Goal: Task Accomplishment & Management: Complete application form

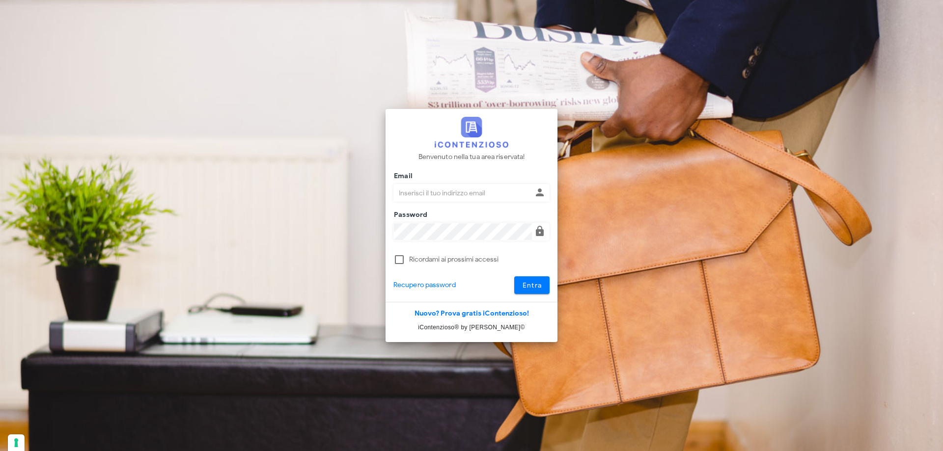
click at [413, 188] on input "Email" at bounding box center [463, 193] width 138 height 17
type input "giulia.mandolesi@mandolesi.it"
click at [514, 276] on button "Entra" at bounding box center [532, 285] width 36 height 18
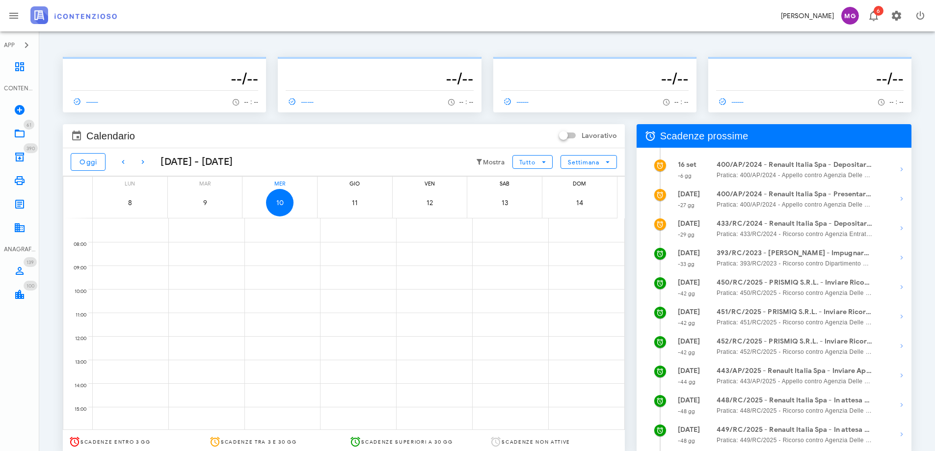
click at [768, 171] on span "Pratica: 400/AP/2024 - Appello contro Agenzia Delle Entrate Riscossione Provinc…" at bounding box center [795, 175] width 156 height 10
click at [145, 162] on icon "button" at bounding box center [143, 162] width 12 height 12
click at [182, 220] on div "400/AP/2024 - Renault Italia Spa - Depositare Documenti per Udienza" at bounding box center [203, 222] width 71 height 9
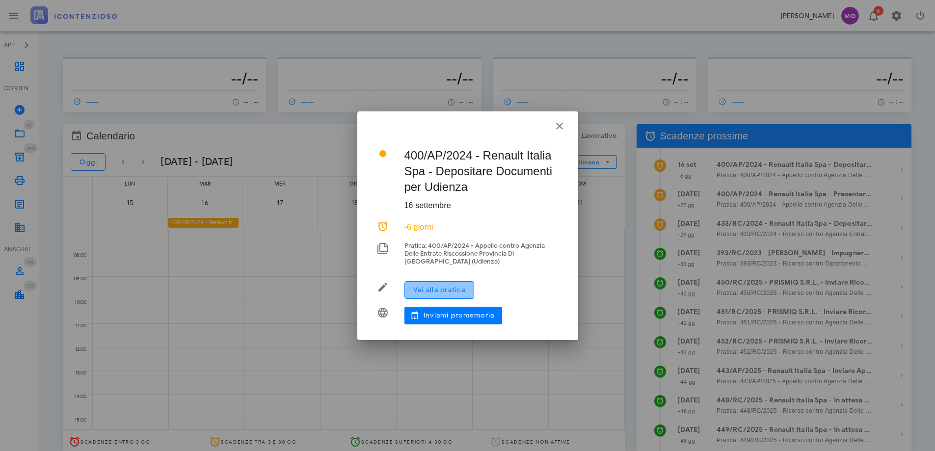
click at [422, 294] on button "Vai alla pratica" at bounding box center [440, 290] width 70 height 18
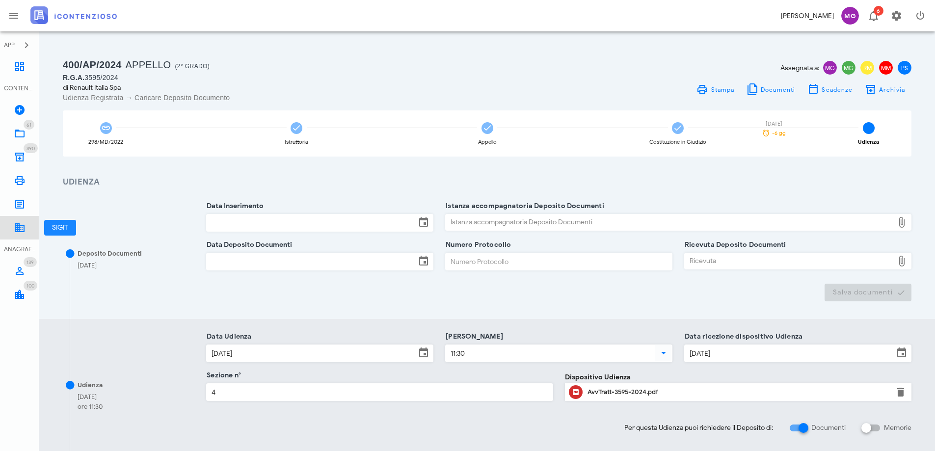
click at [16, 229] on icon at bounding box center [20, 228] width 12 height 12
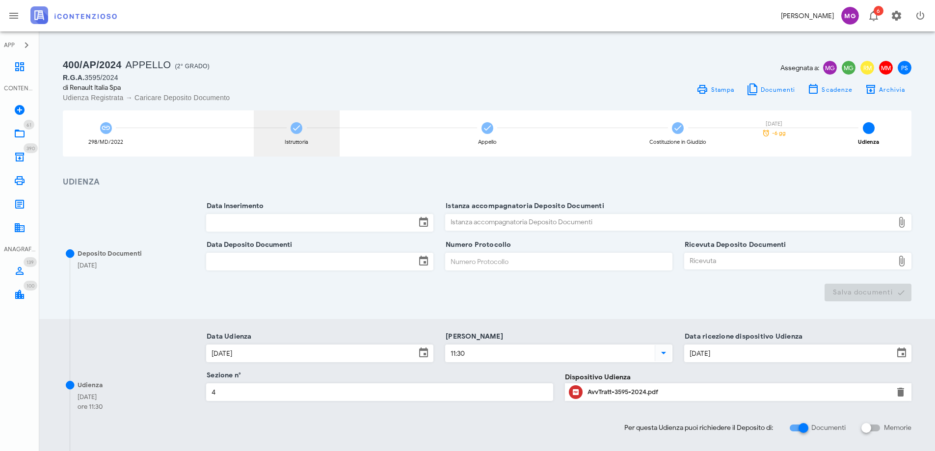
click at [287, 133] on div "Istruttoria" at bounding box center [297, 133] width 86 height 46
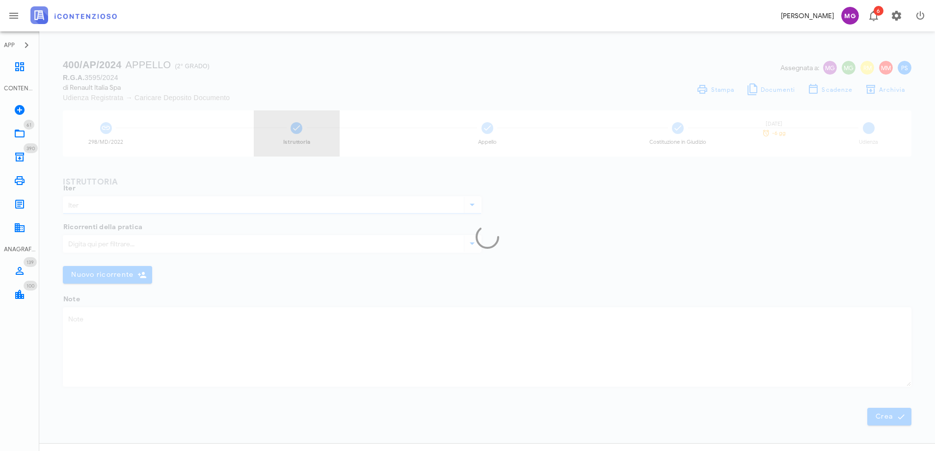
type input "Appello"
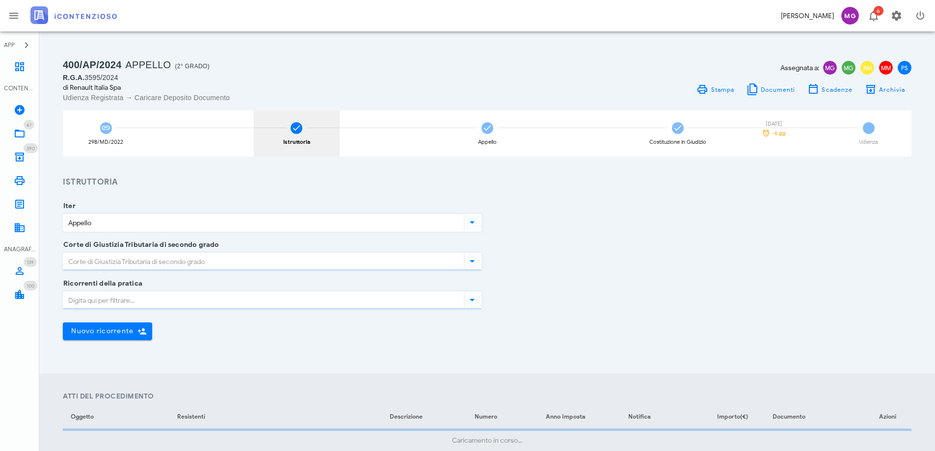
type input "Sentenza"
type input "Roma"
type input "Sfavorevole"
type input "Lazio - Roma"
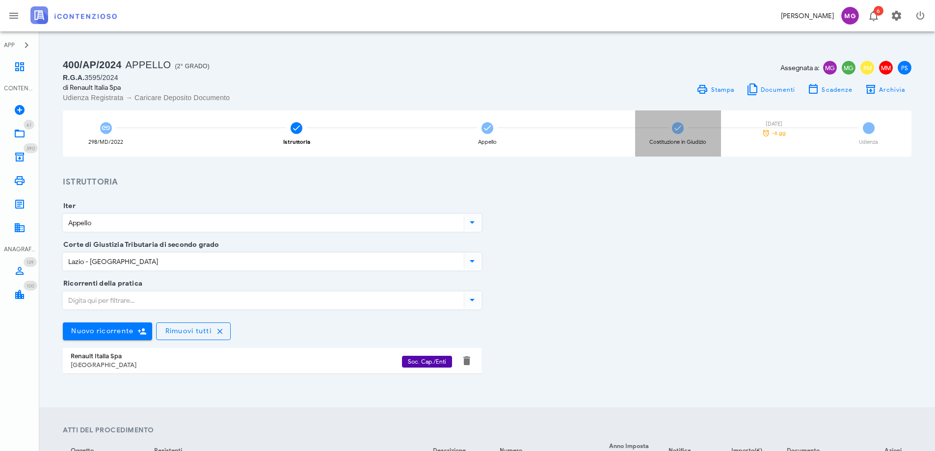
click at [715, 149] on div "Costituzione in Giudizio" at bounding box center [678, 133] width 86 height 46
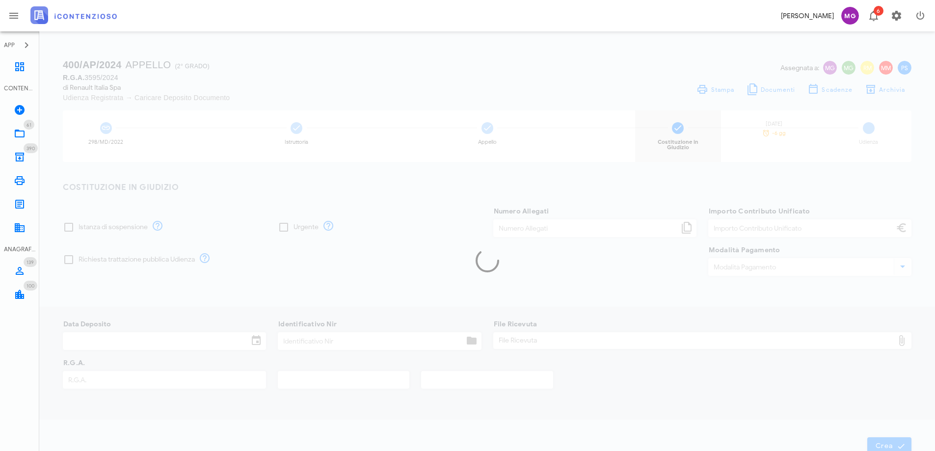
checkbox input "true"
type input "6"
type input "120,00"
type input "PagoPa"
type input "18/07/2024"
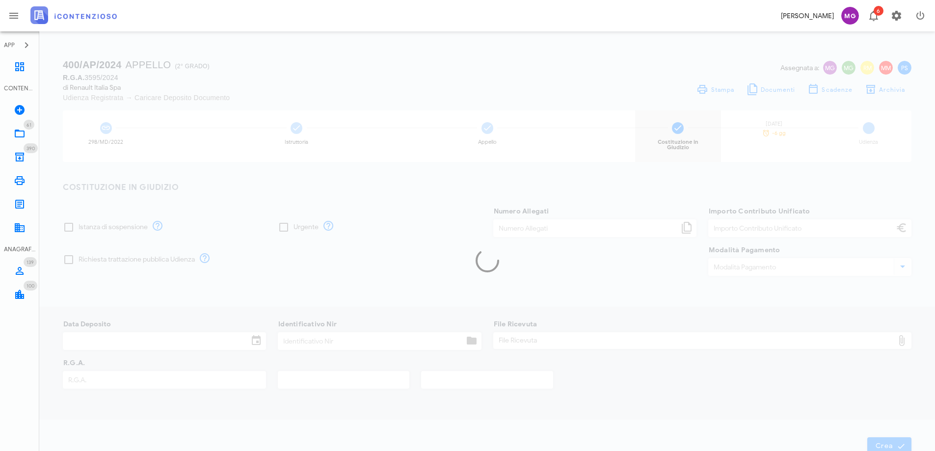
type input "T-1124821/2024"
type input "3595"
type input "2024"
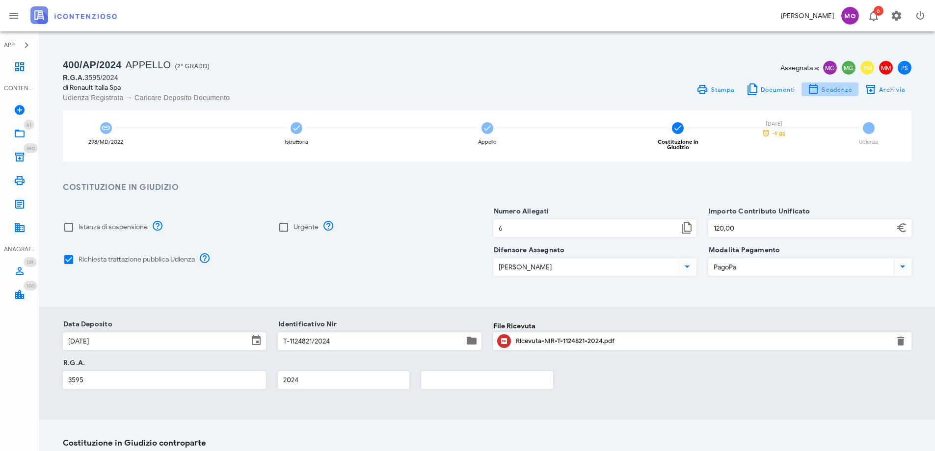
click at [822, 89] on span "Scadenze" at bounding box center [830, 89] width 45 height 12
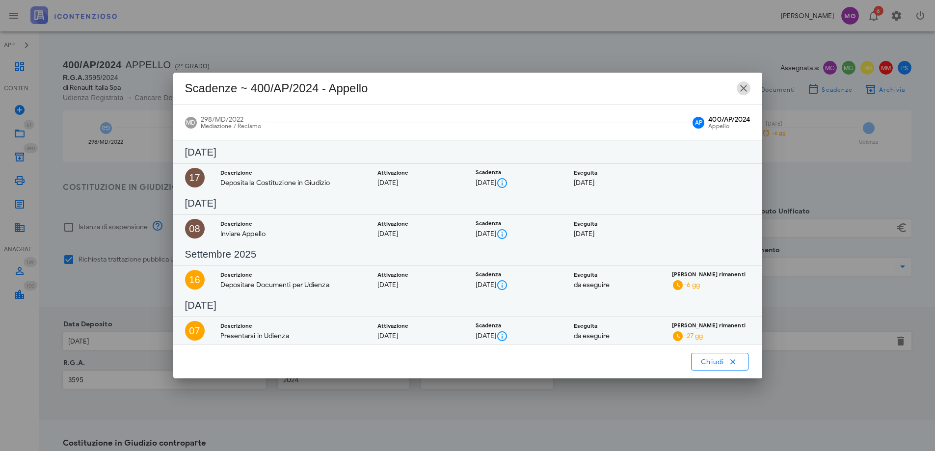
click at [744, 91] on icon "button" at bounding box center [744, 88] width 12 height 12
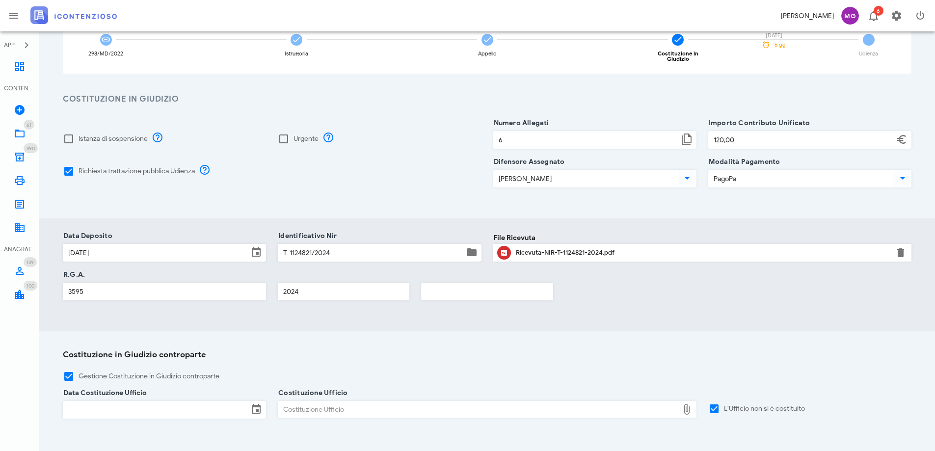
scroll to position [147, 0]
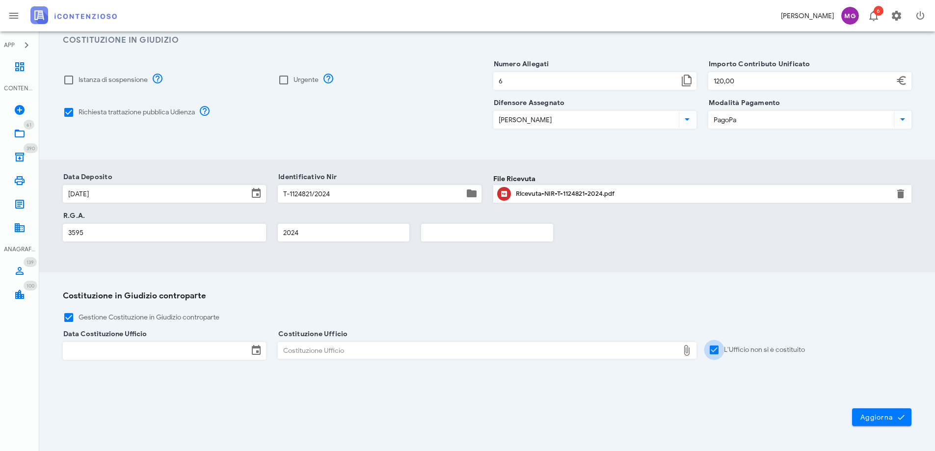
click at [714, 346] on div at bounding box center [714, 350] width 17 height 17
checkbox input "false"
click at [875, 413] on span "Aggiorna" at bounding box center [882, 417] width 44 height 9
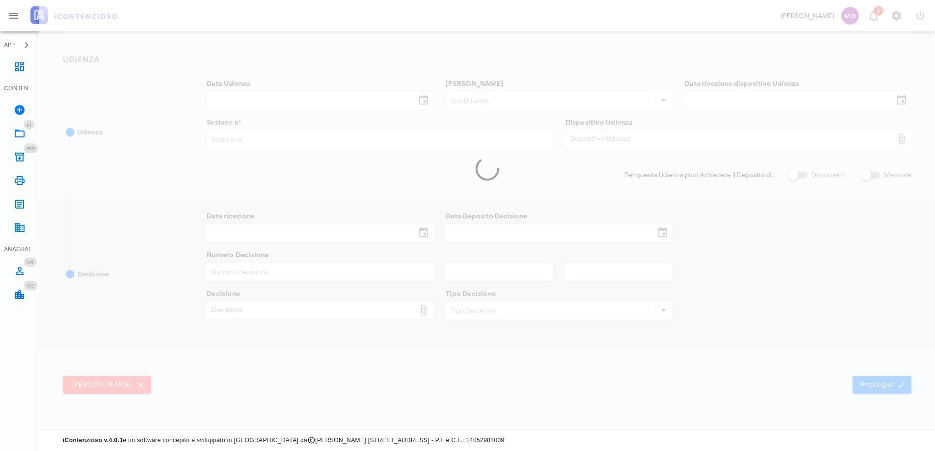
type input "07/10/2025"
type input "11:30"
type input "14/07/2025"
type input "4"
checkbox input "true"
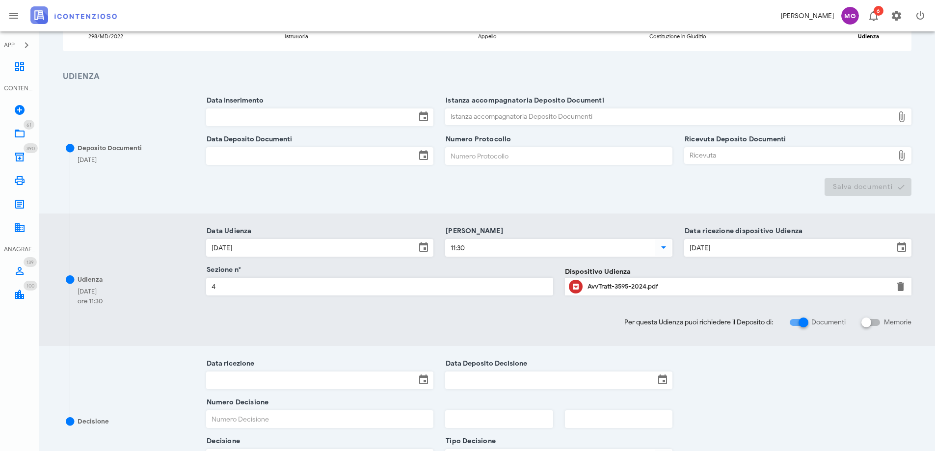
scroll to position [0, 0]
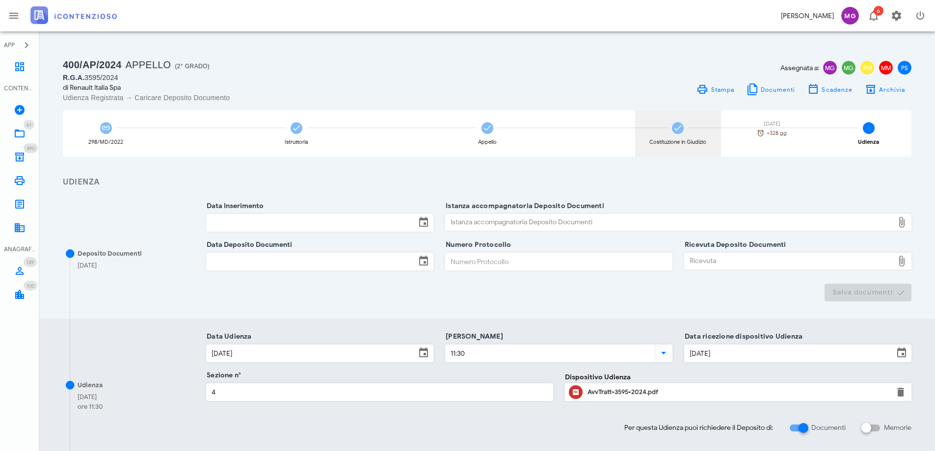
click at [696, 145] on div "Costituzione in Giudizio" at bounding box center [678, 141] width 57 height 5
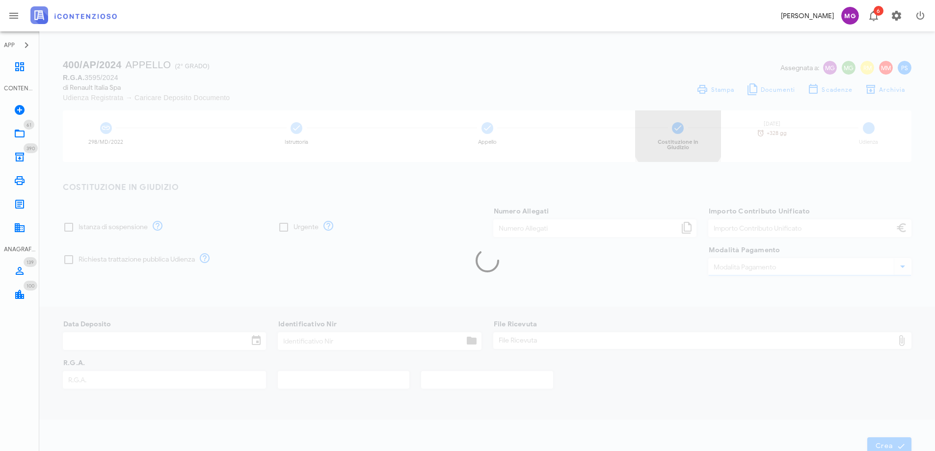
checkbox input "true"
type input "6"
type input "120,00"
type input "PagoPa"
type input "18/07/2024"
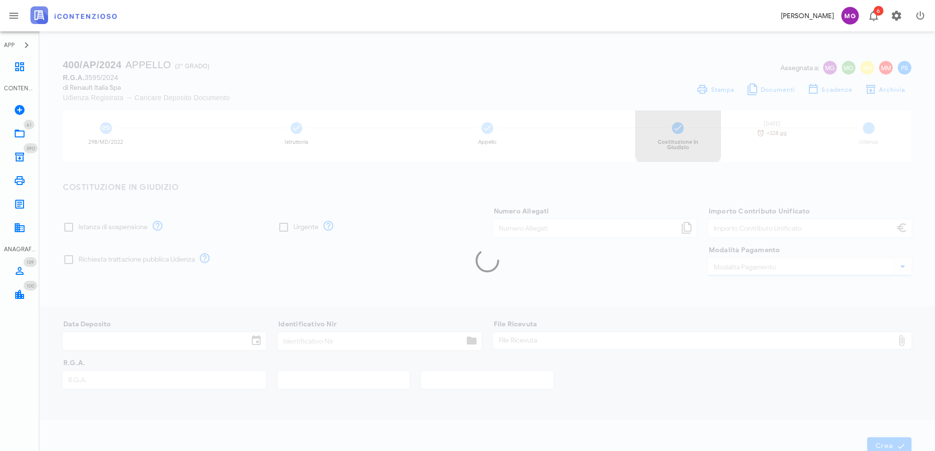
type input "T-1124821/2024"
type input "3595"
type input "2024"
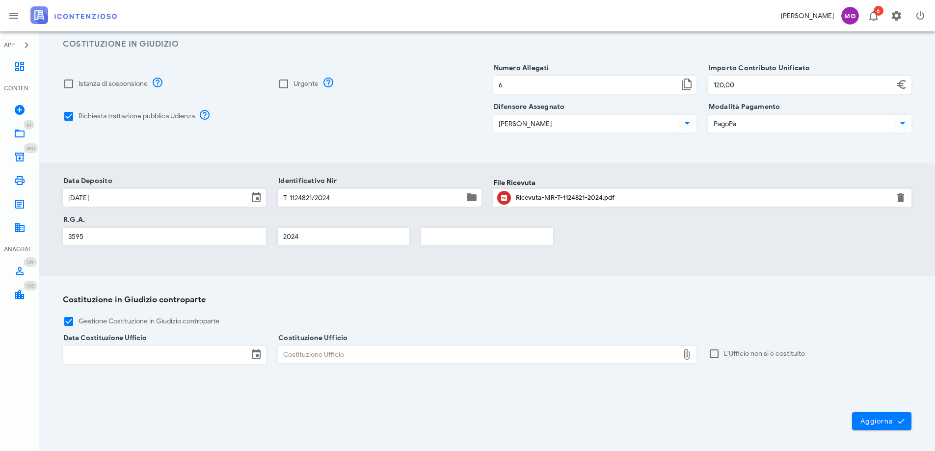
scroll to position [174, 0]
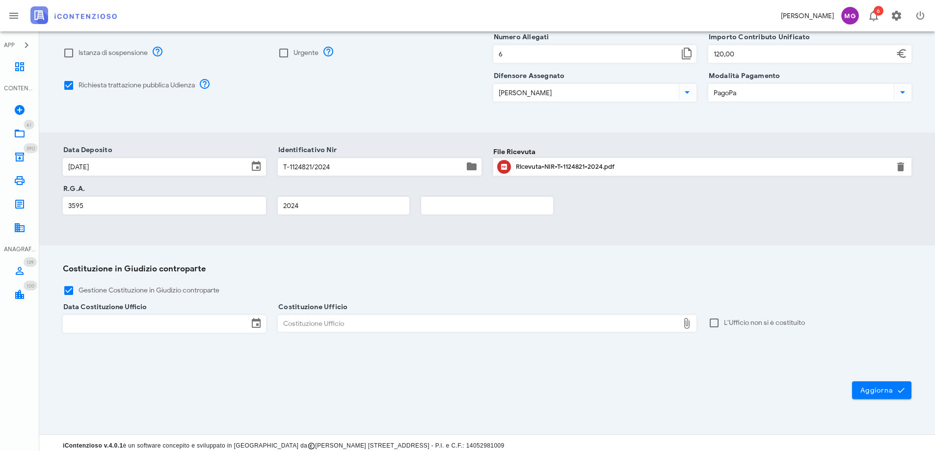
click at [168, 318] on input "Data Costituzione Ufficio" at bounding box center [155, 324] width 185 height 17
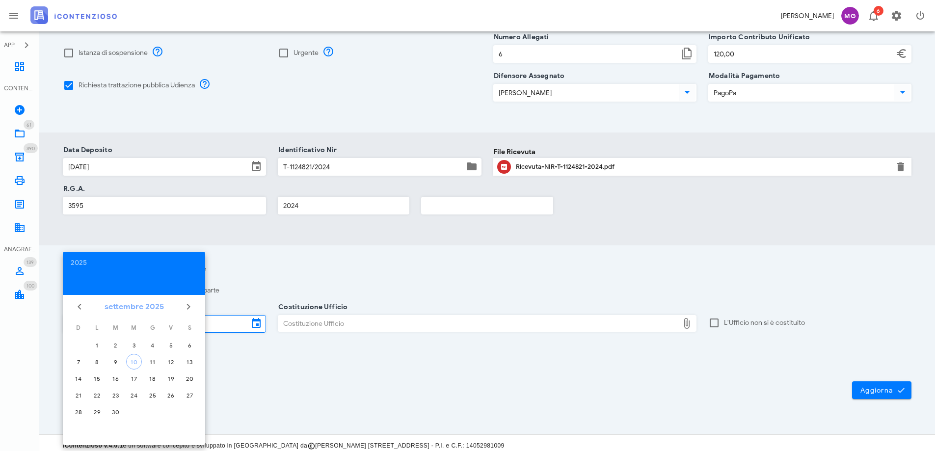
click at [146, 302] on button "settembre 2025" at bounding box center [134, 307] width 67 height 20
click at [84, 306] on icon "L'anno scorso" at bounding box center [80, 307] width 12 height 12
click at [173, 422] on div "dic" at bounding box center [177, 419] width 27 height 8
click at [152, 384] on button "19" at bounding box center [153, 379] width 16 height 16
type input "19/12/2024"
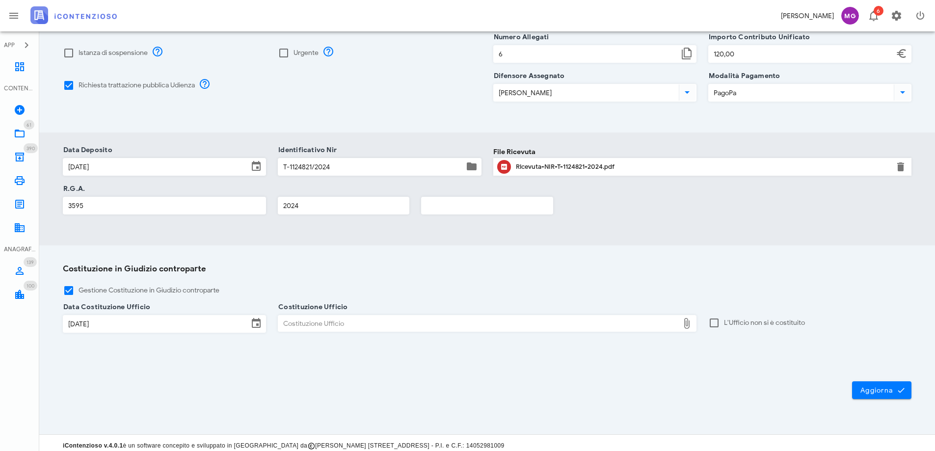
click at [290, 317] on div "Costituzione Ufficio" at bounding box center [478, 324] width 401 height 16
type input "C:\fakepath\controdeduzioni_CGT_Lazio_appello_Renault_Italia_rga_3595_24.pdf"
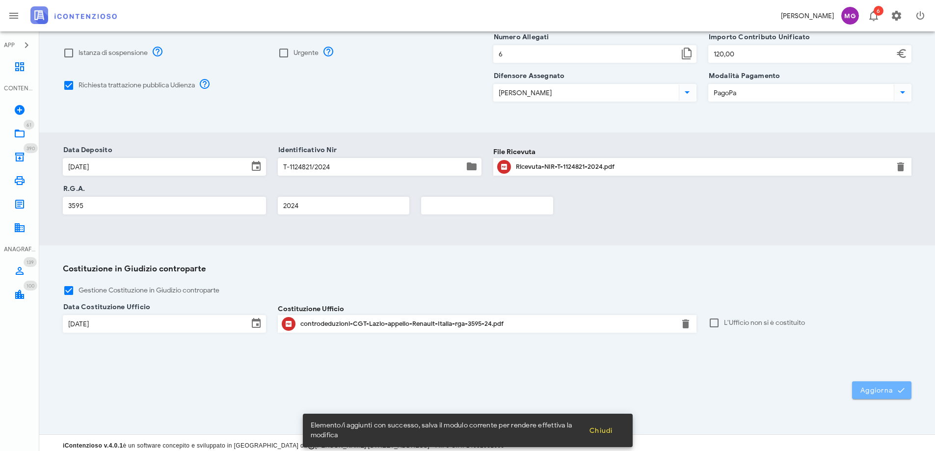
click at [879, 389] on span "Aggiorna" at bounding box center [882, 390] width 44 height 9
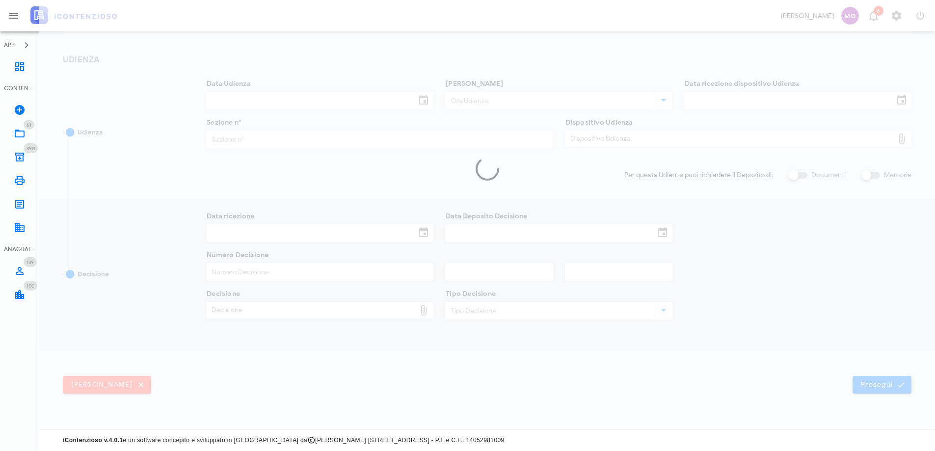
type input "07/10/2025"
type input "11:30"
type input "14/07/2025"
type input "4"
checkbox input "true"
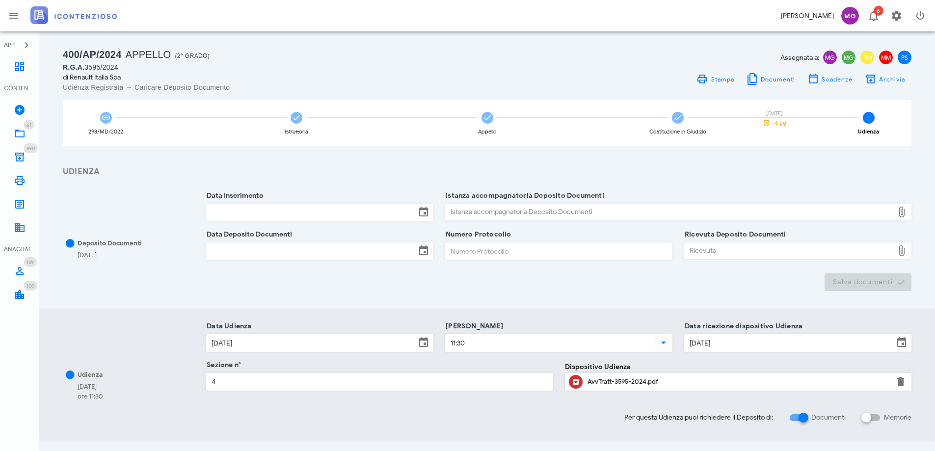
scroll to position [0, 0]
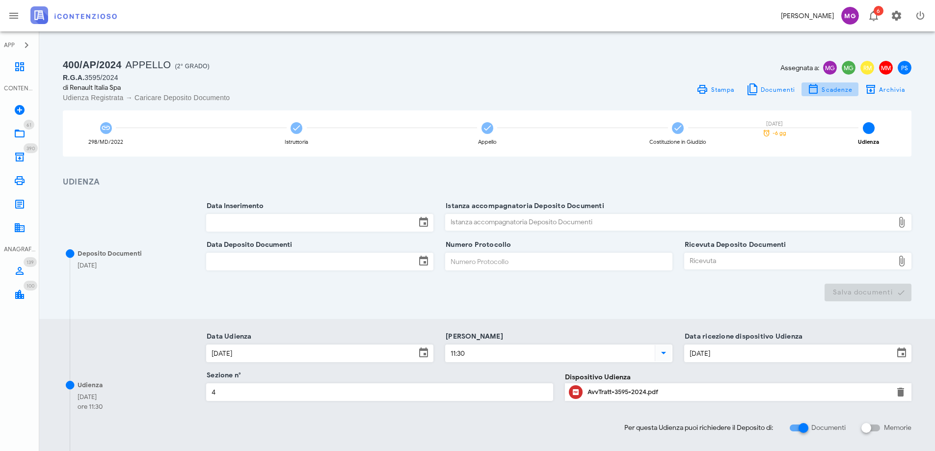
click at [834, 90] on span "Scadenze" at bounding box center [837, 89] width 31 height 7
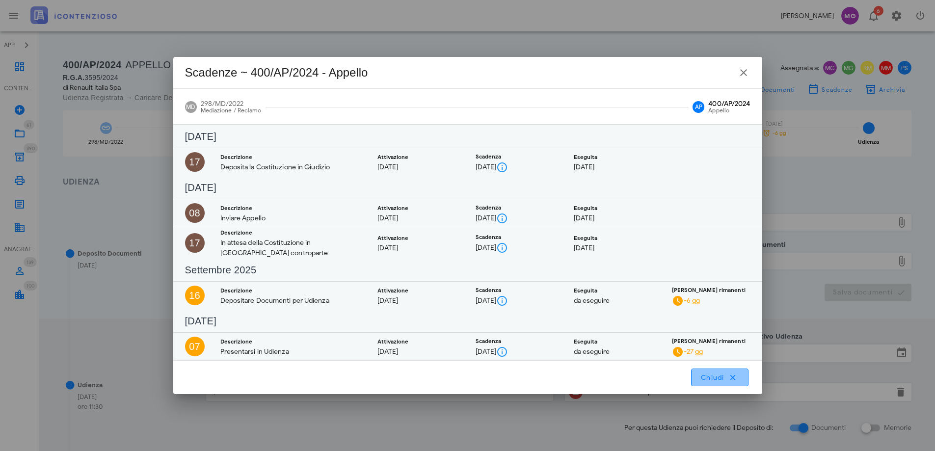
click at [718, 377] on span "Chiudi" at bounding box center [720, 377] width 39 height 9
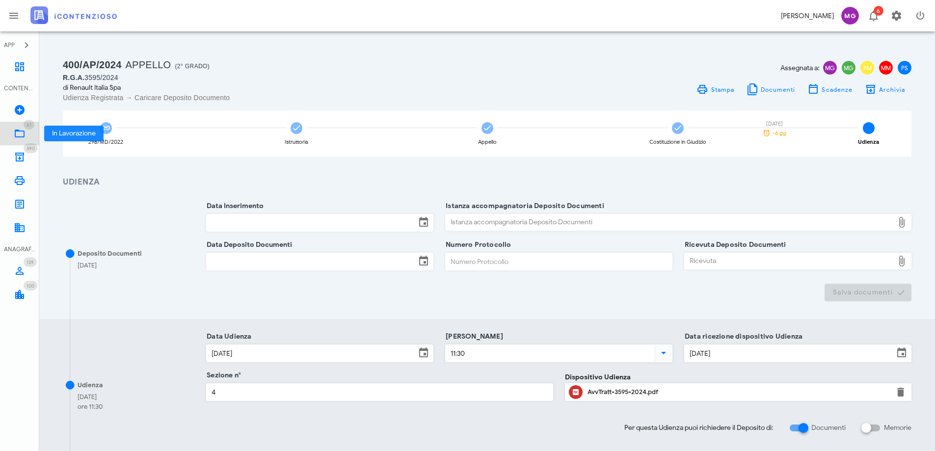
click at [32, 139] on link "61 In Lavorazione 61" at bounding box center [19, 134] width 39 height 24
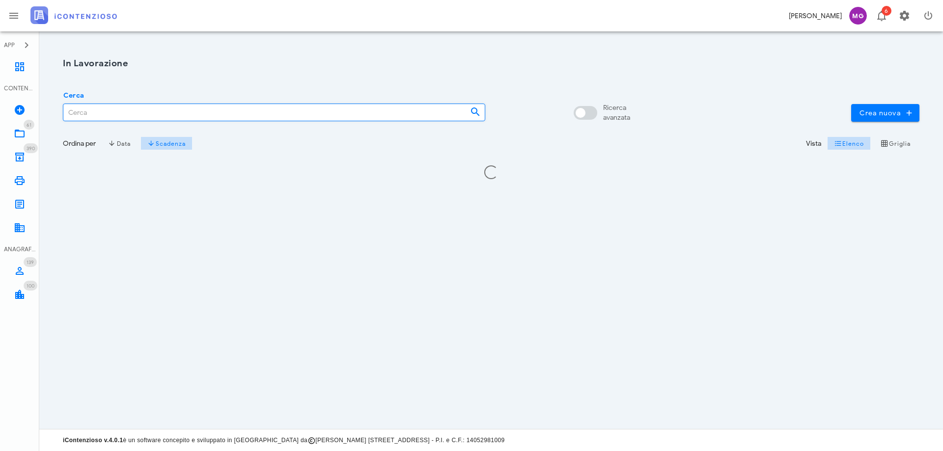
click at [130, 120] on input "Cerca" at bounding box center [262, 112] width 399 height 17
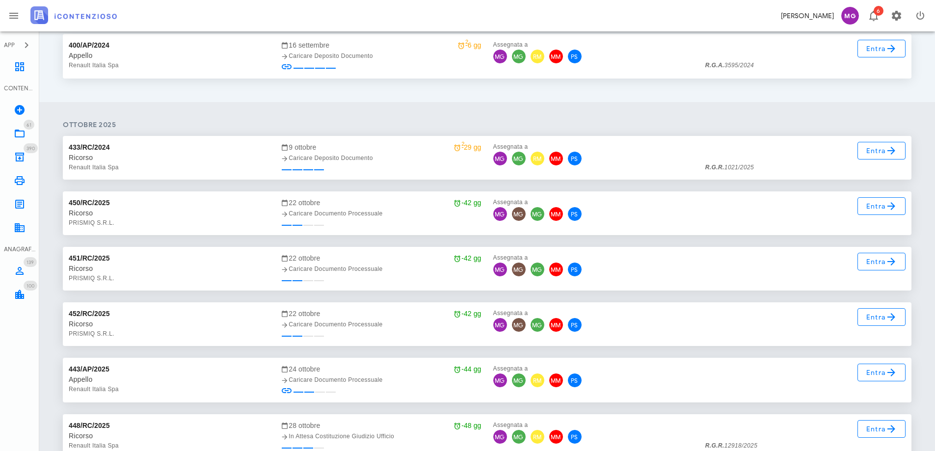
scroll to position [884, 0]
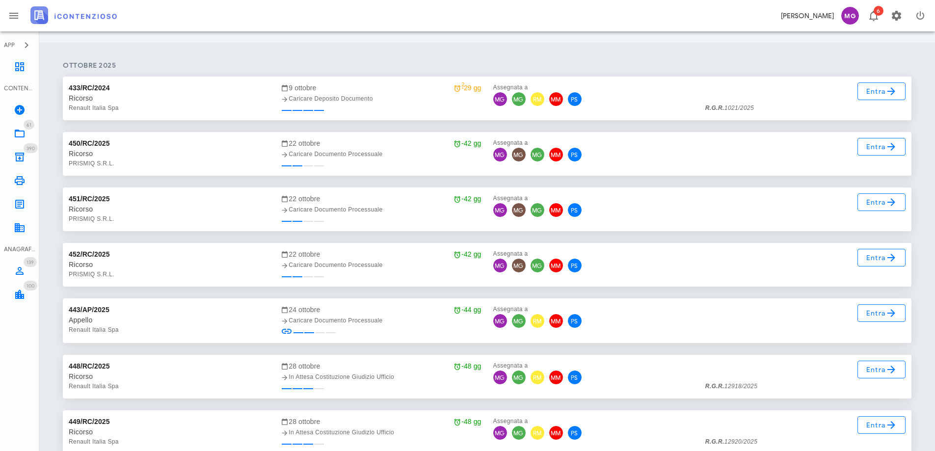
type input "pr"
click at [866, 146] on span "Entra" at bounding box center [882, 147] width 32 height 12
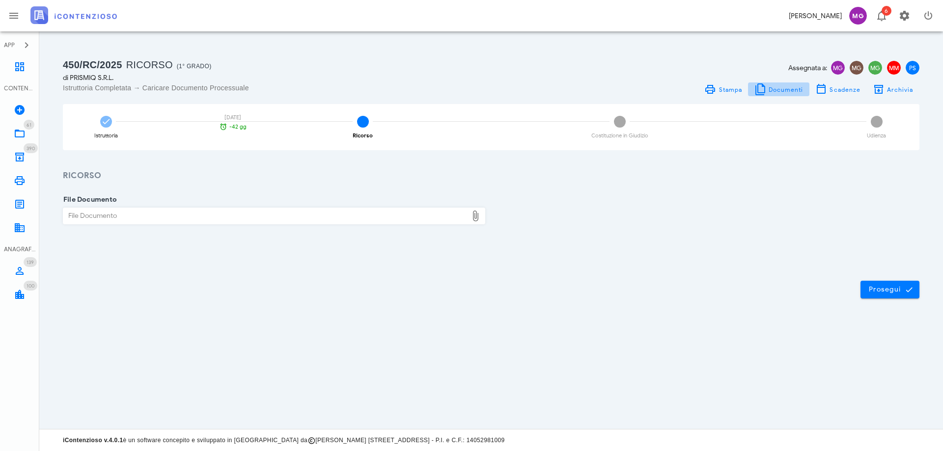
click at [778, 94] on span "Documenti" at bounding box center [778, 89] width 49 height 12
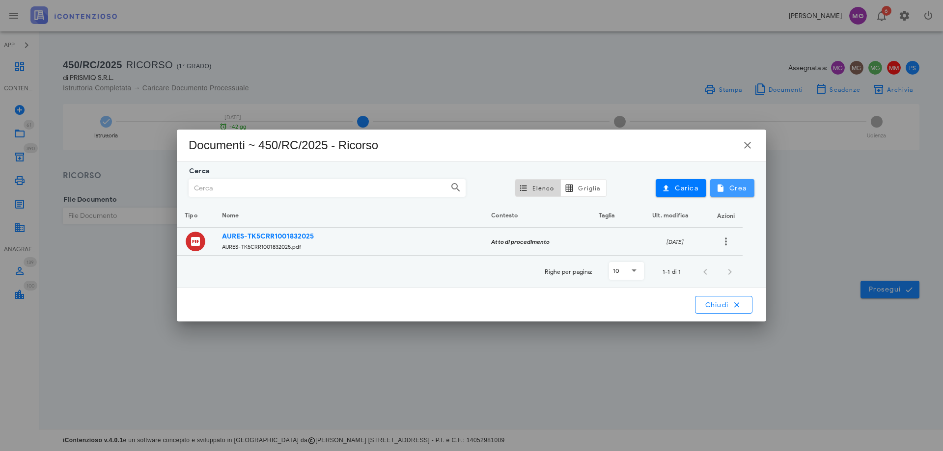
click at [742, 192] on span "Crea" at bounding box center [732, 188] width 28 height 9
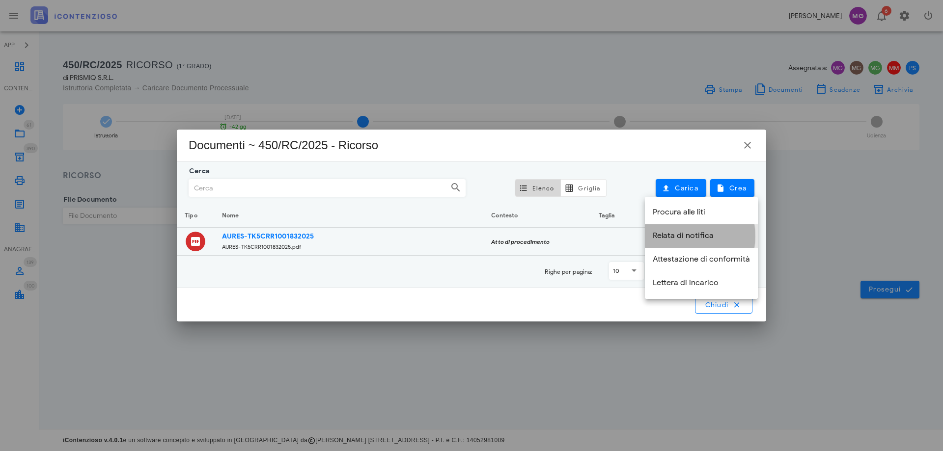
click at [714, 232] on div "Relata di notifica" at bounding box center [701, 235] width 97 height 9
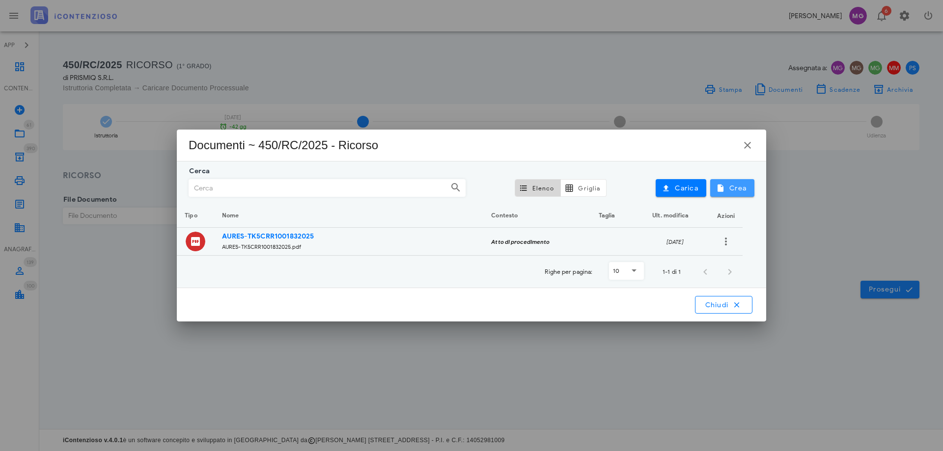
click at [720, 192] on icon "button" at bounding box center [720, 188] width 9 height 9
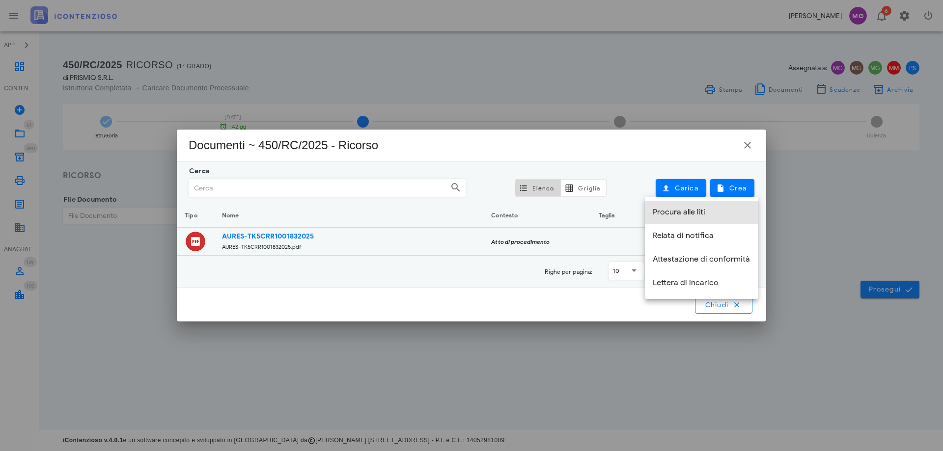
click at [716, 204] on link "Procura alle liti" at bounding box center [701, 213] width 113 height 24
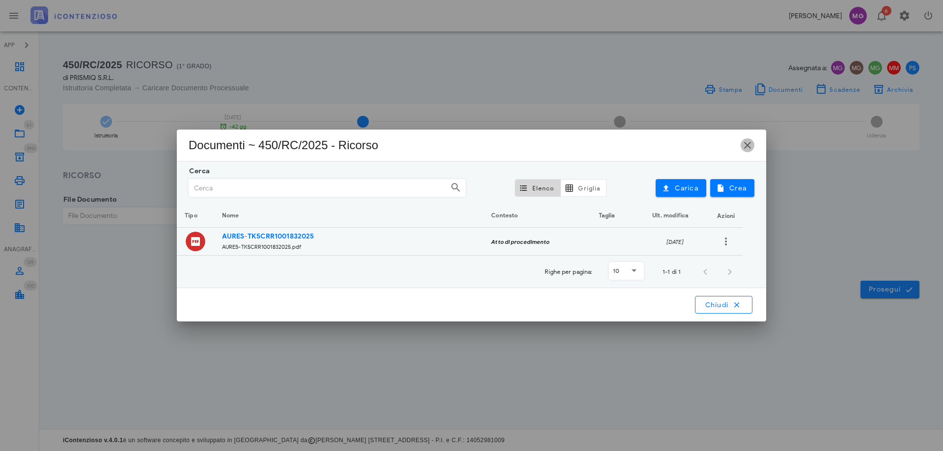
click at [744, 142] on icon "button" at bounding box center [748, 145] width 12 height 12
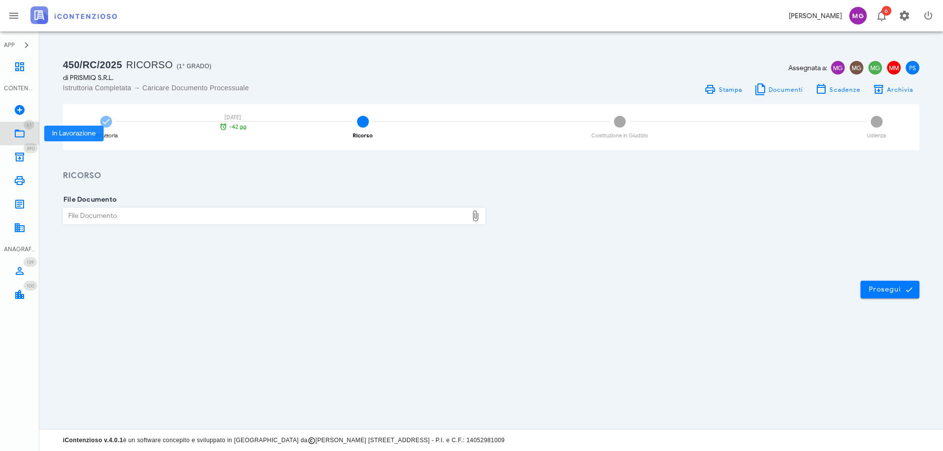
click at [27, 136] on link "61 In Lavorazione 61" at bounding box center [19, 134] width 39 height 24
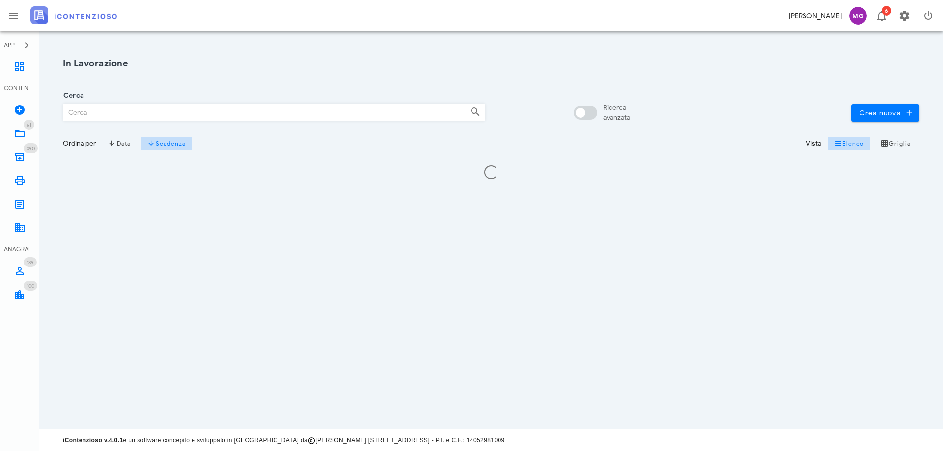
click at [127, 114] on input "Cerca" at bounding box center [262, 112] width 399 height 17
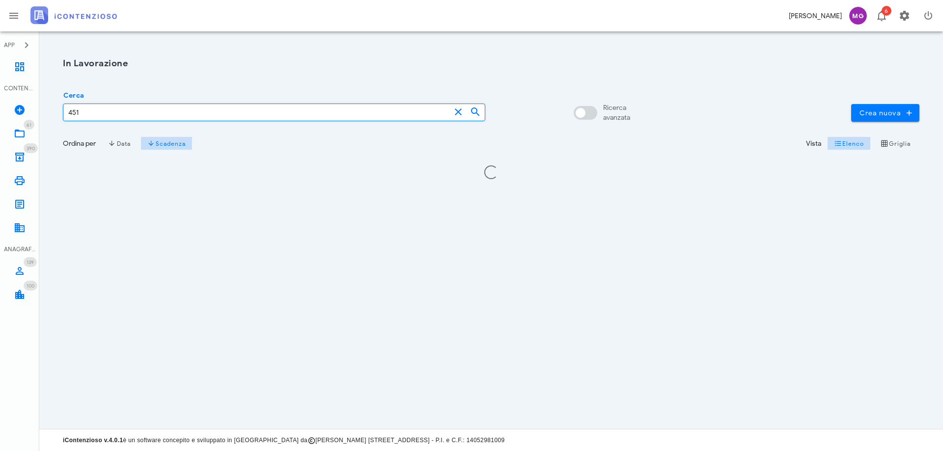
type input "451"
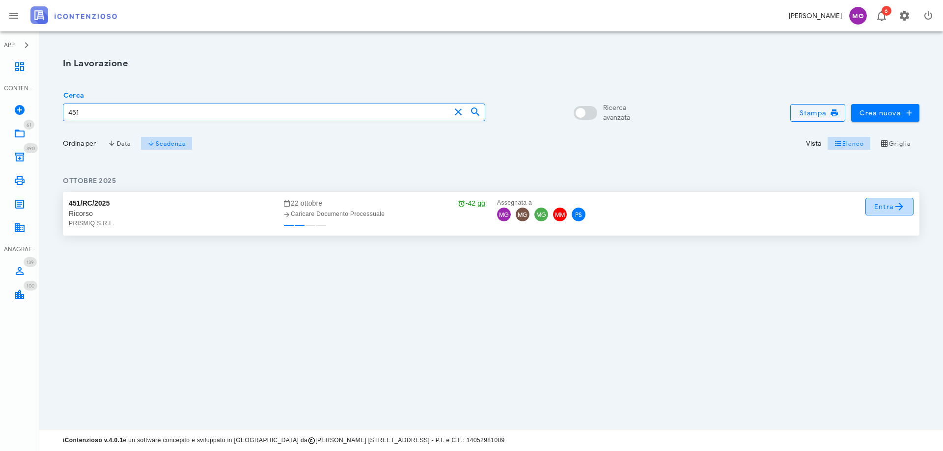
click at [865, 212] on link "Entra" at bounding box center [889, 207] width 49 height 18
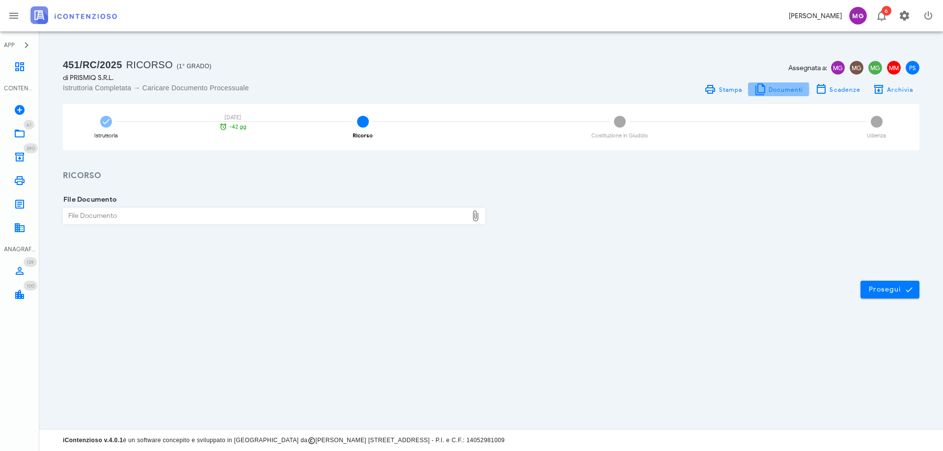
click at [786, 92] on span "Documenti" at bounding box center [785, 89] width 35 height 7
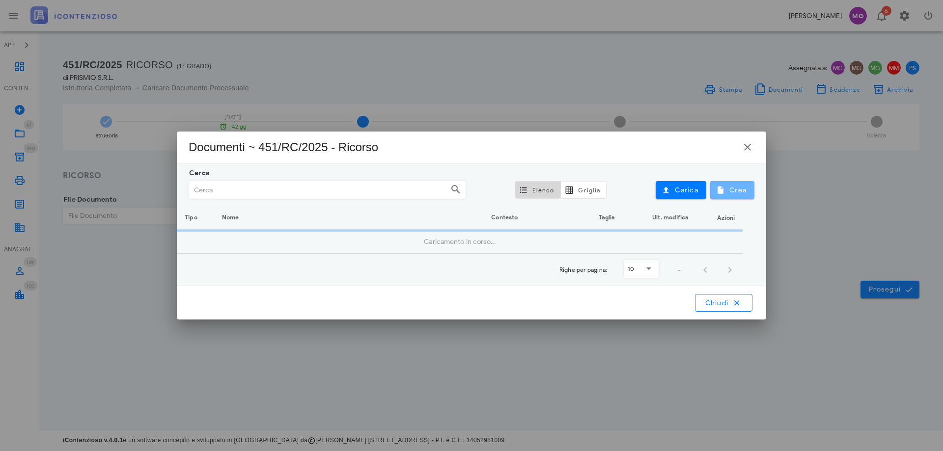
click at [736, 198] on button "Crea" at bounding box center [732, 190] width 44 height 18
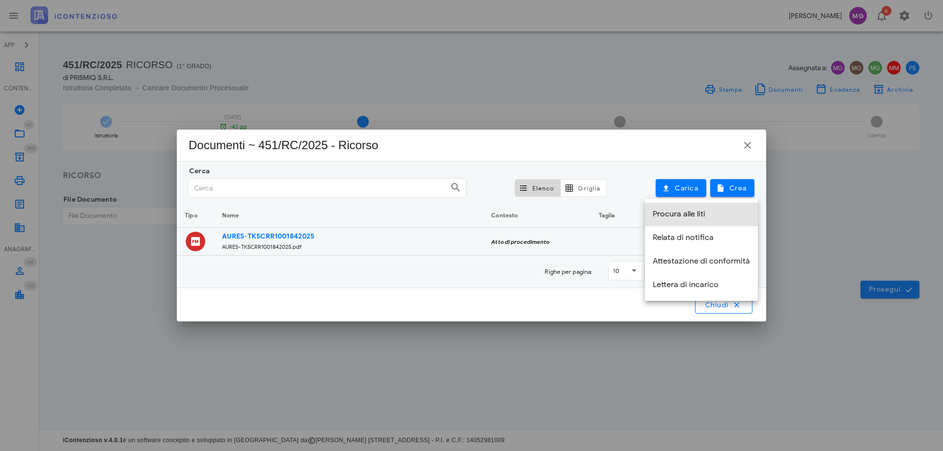
click at [698, 213] on div "Procura alle liti" at bounding box center [701, 214] width 97 height 9
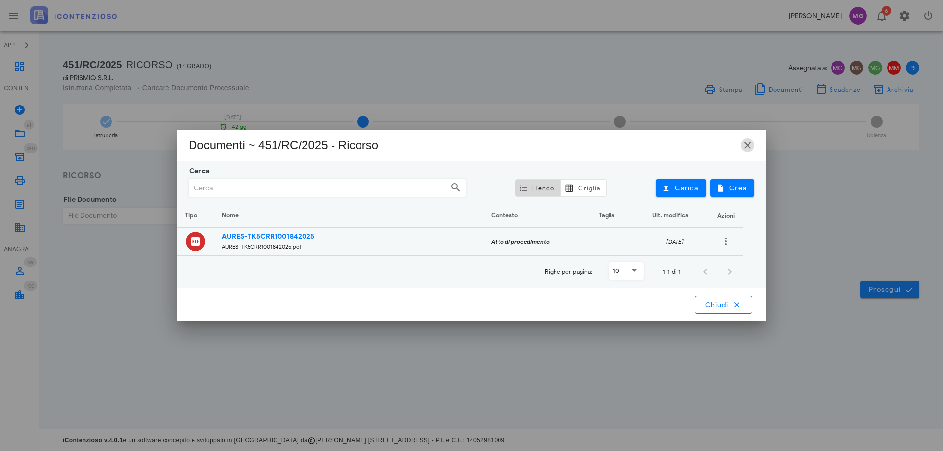
click at [742, 145] on icon "button" at bounding box center [748, 145] width 12 height 12
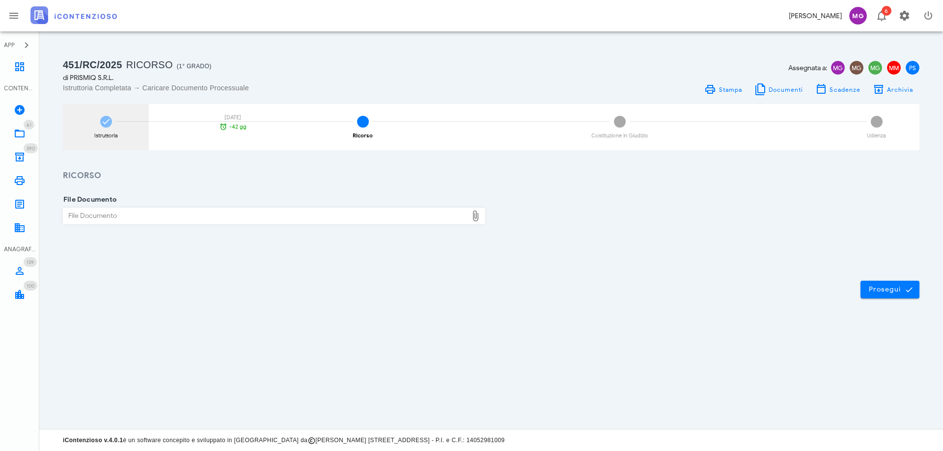
click at [130, 136] on div "Istruttoria 22/10/2025 -42 gg" at bounding box center [106, 127] width 86 height 46
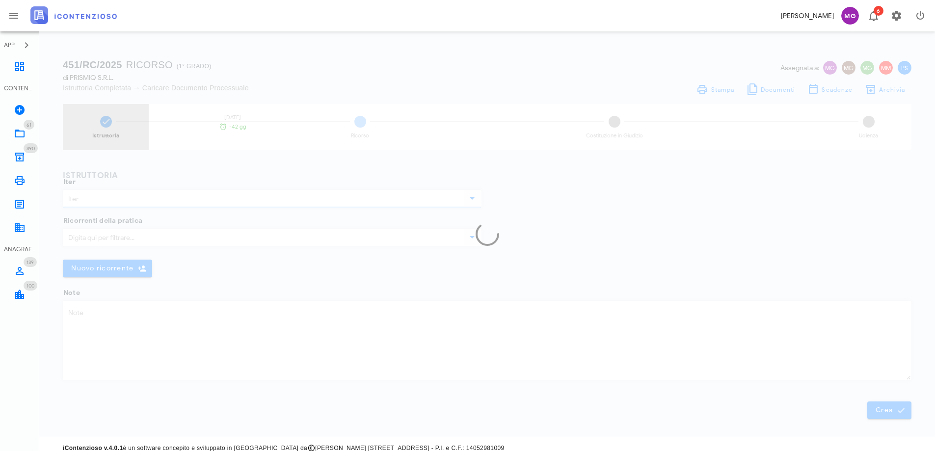
type input "Ricorso"
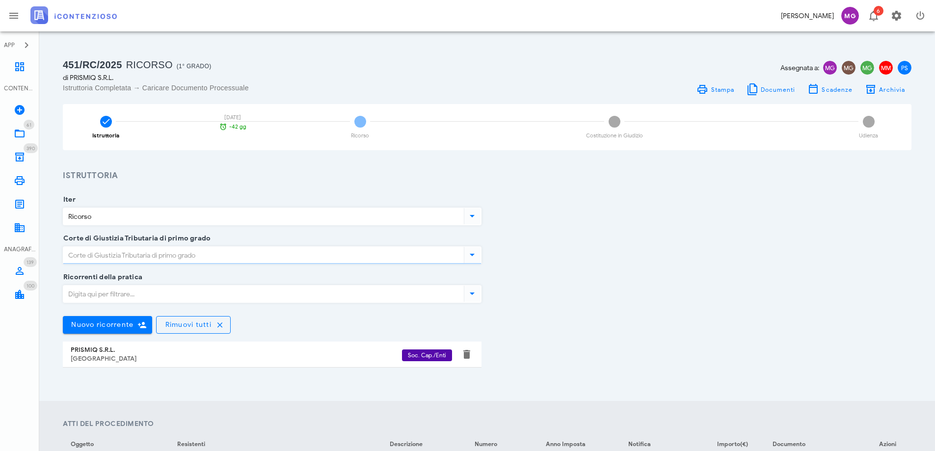
type input "Roma"
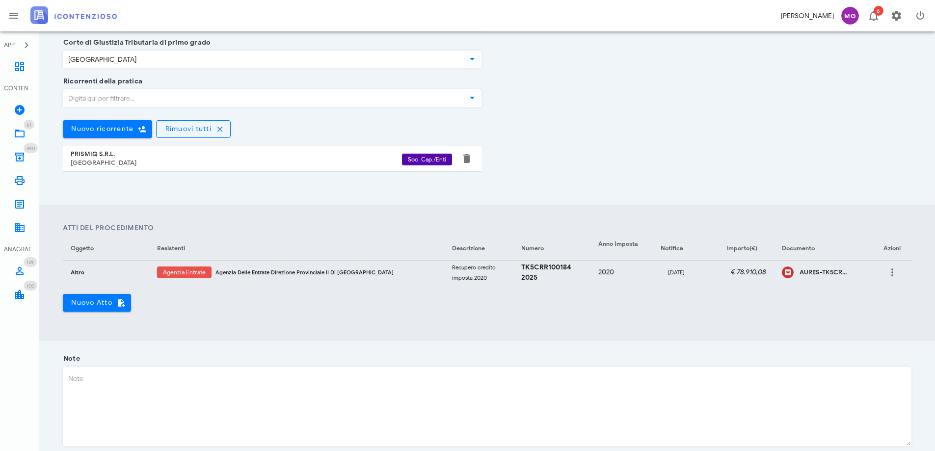
scroll to position [196, 0]
click at [20, 142] on link "61 In Lavorazione 61" at bounding box center [19, 134] width 39 height 24
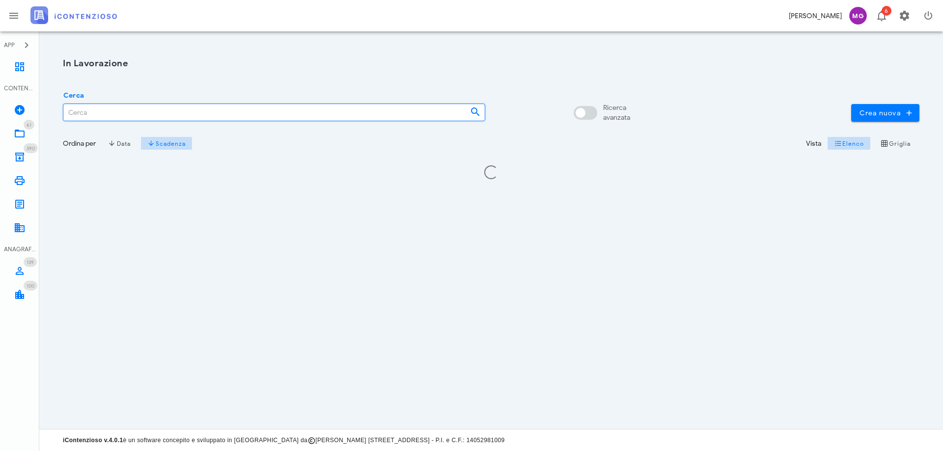
click at [103, 105] on input "Cerca" at bounding box center [262, 112] width 399 height 17
type input "452"
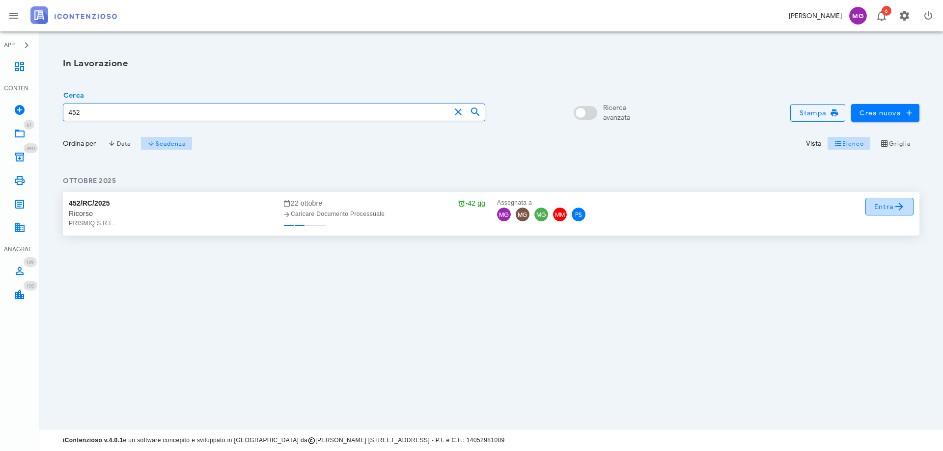
click at [899, 213] on link "Entra" at bounding box center [889, 207] width 49 height 18
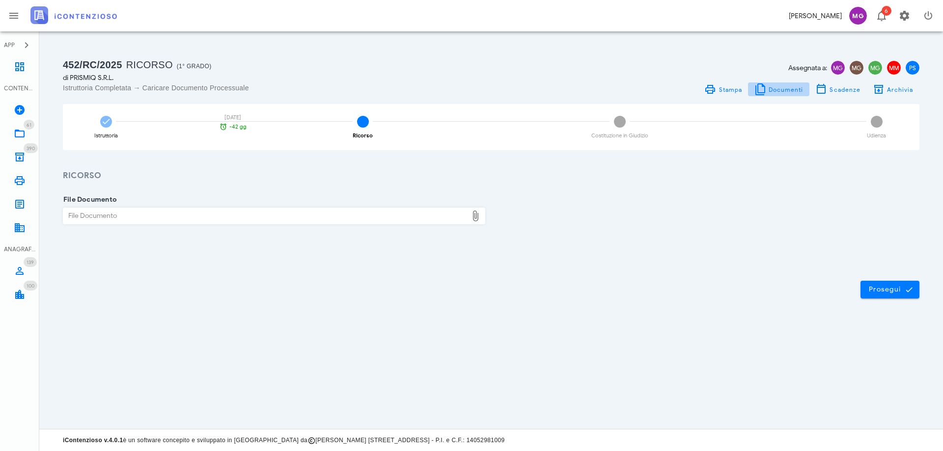
click at [775, 90] on span "Documenti" at bounding box center [785, 89] width 35 height 7
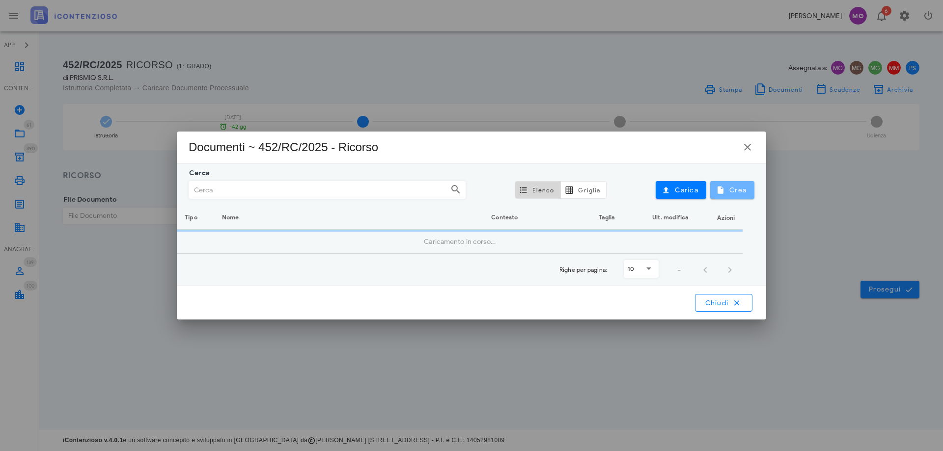
click at [732, 194] on span "Crea" at bounding box center [732, 190] width 28 height 9
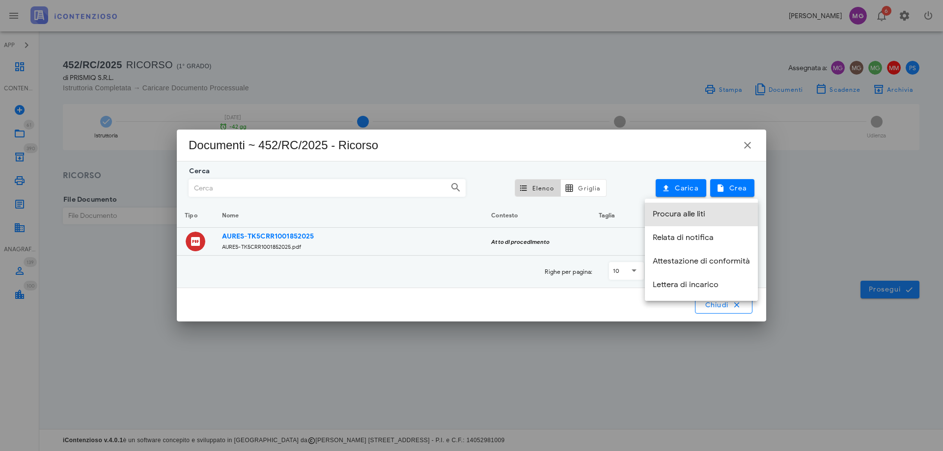
click at [710, 213] on div "Procura alle liti" at bounding box center [701, 214] width 97 height 9
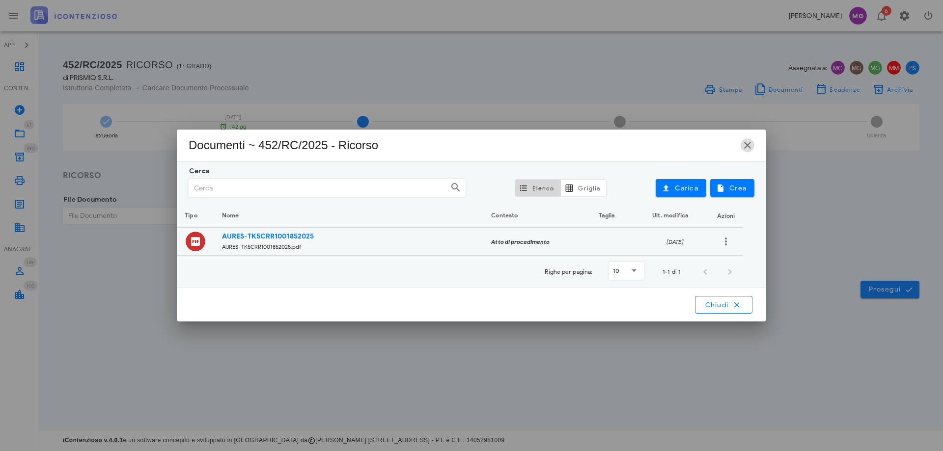
click at [744, 148] on icon "button" at bounding box center [748, 145] width 12 height 12
